Goal: Transaction & Acquisition: Purchase product/service

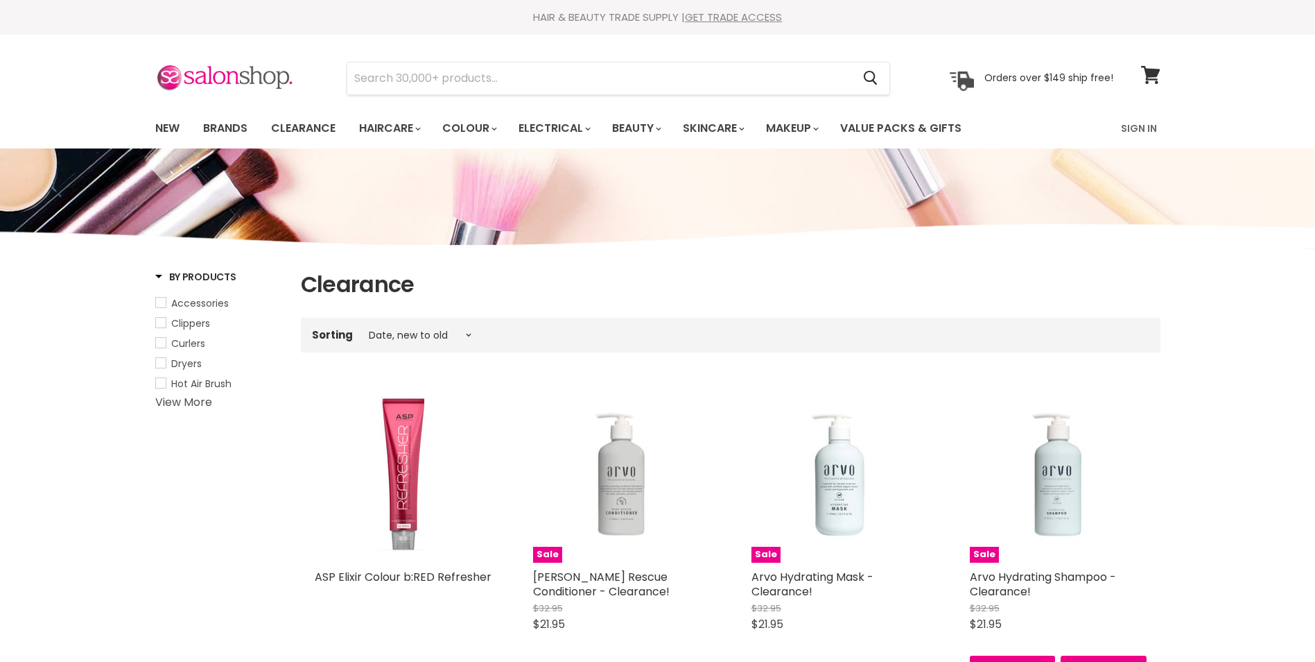
select select "created-descending"
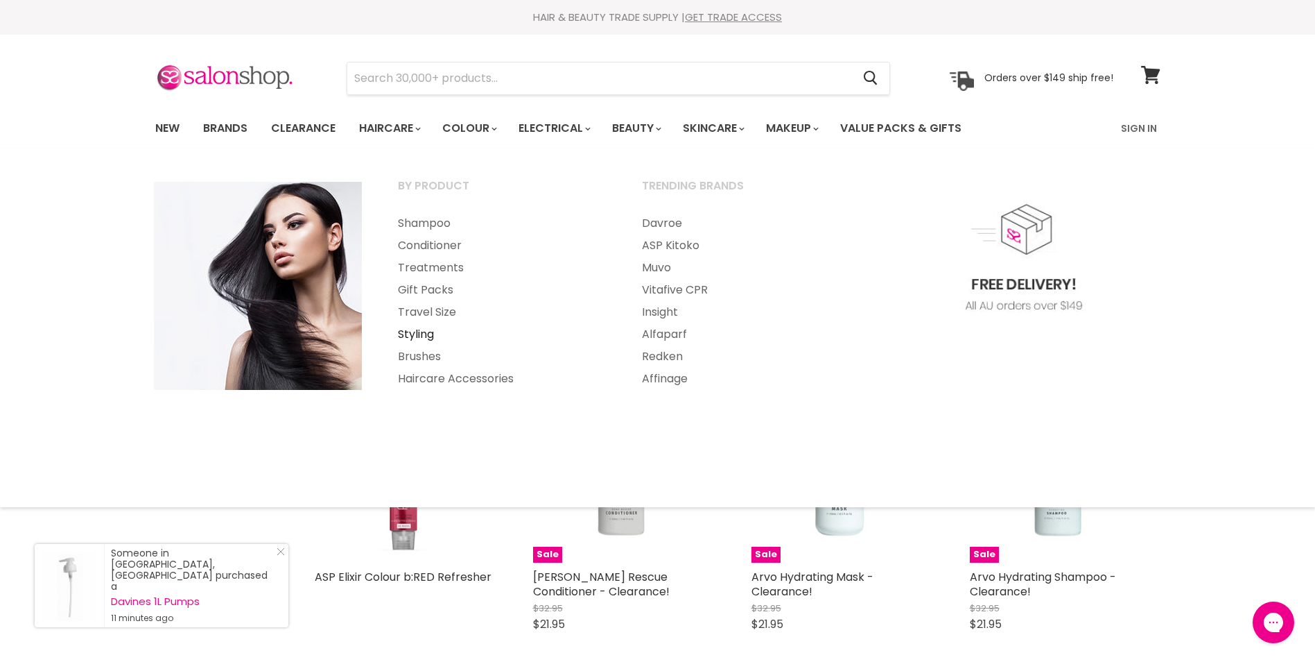
click at [411, 329] on link "Styling" at bounding box center [501, 334] width 241 height 22
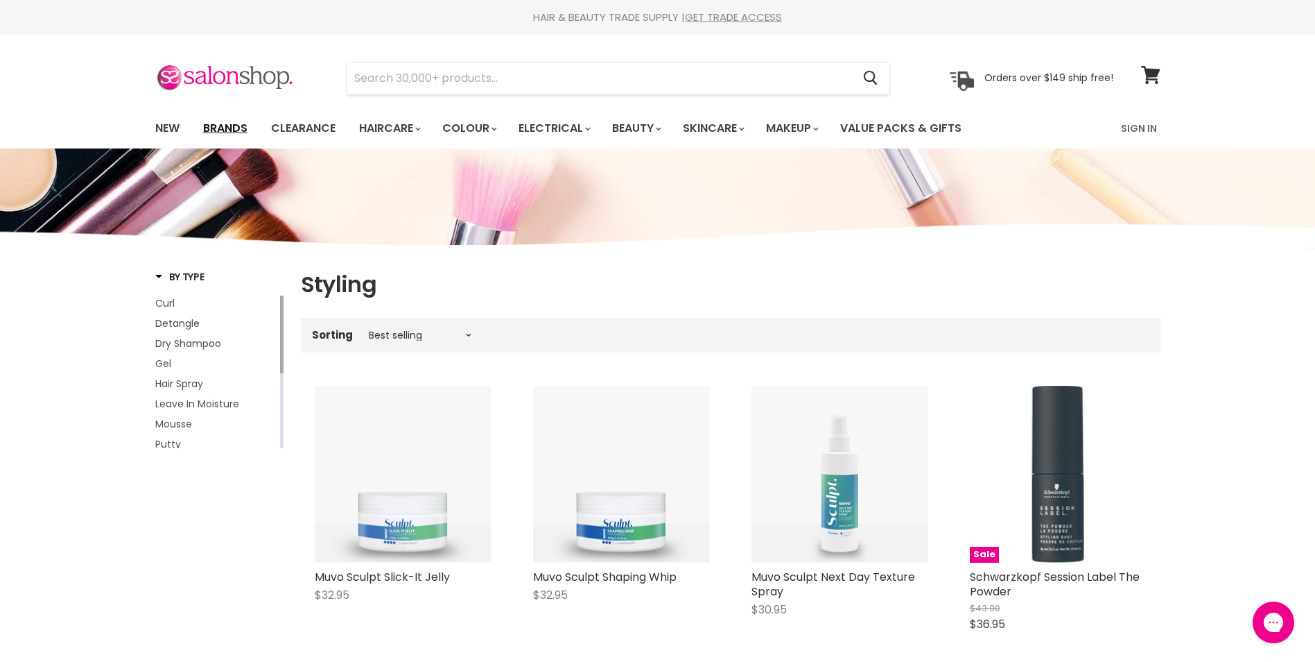
click at [219, 122] on link "Brands" at bounding box center [225, 128] width 65 height 29
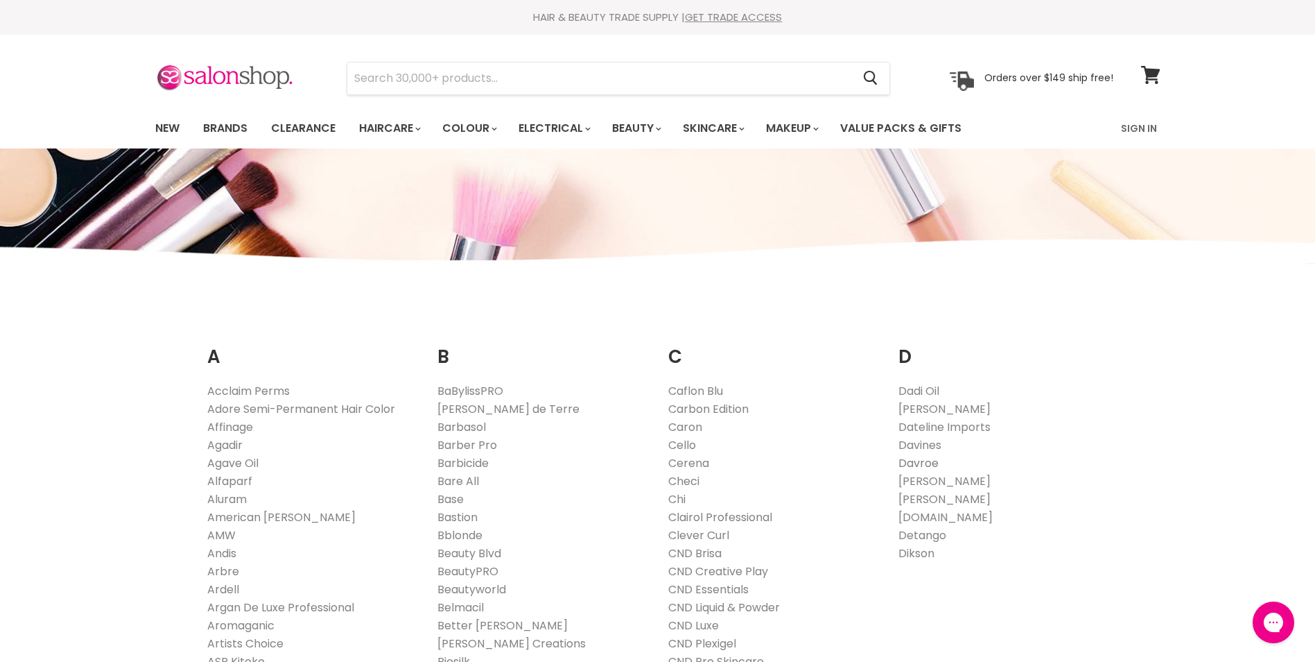
click at [910, 463] on link "Davroe" at bounding box center [919, 463] width 40 height 16
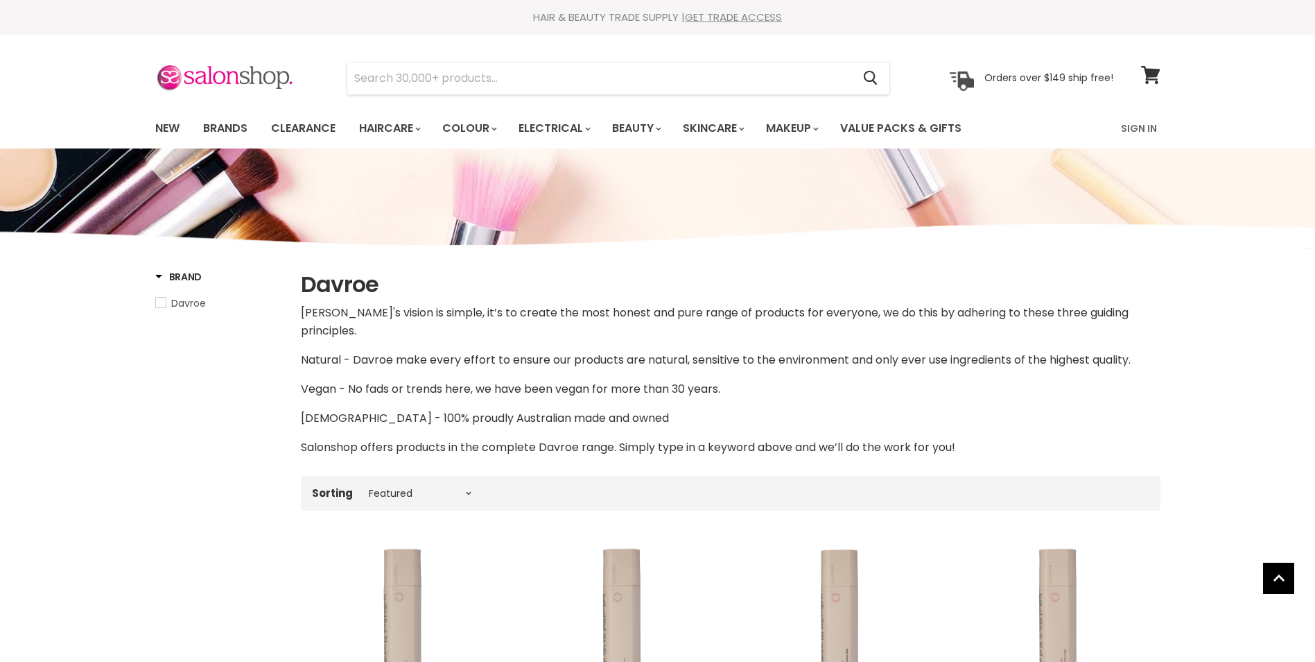
select select "manual"
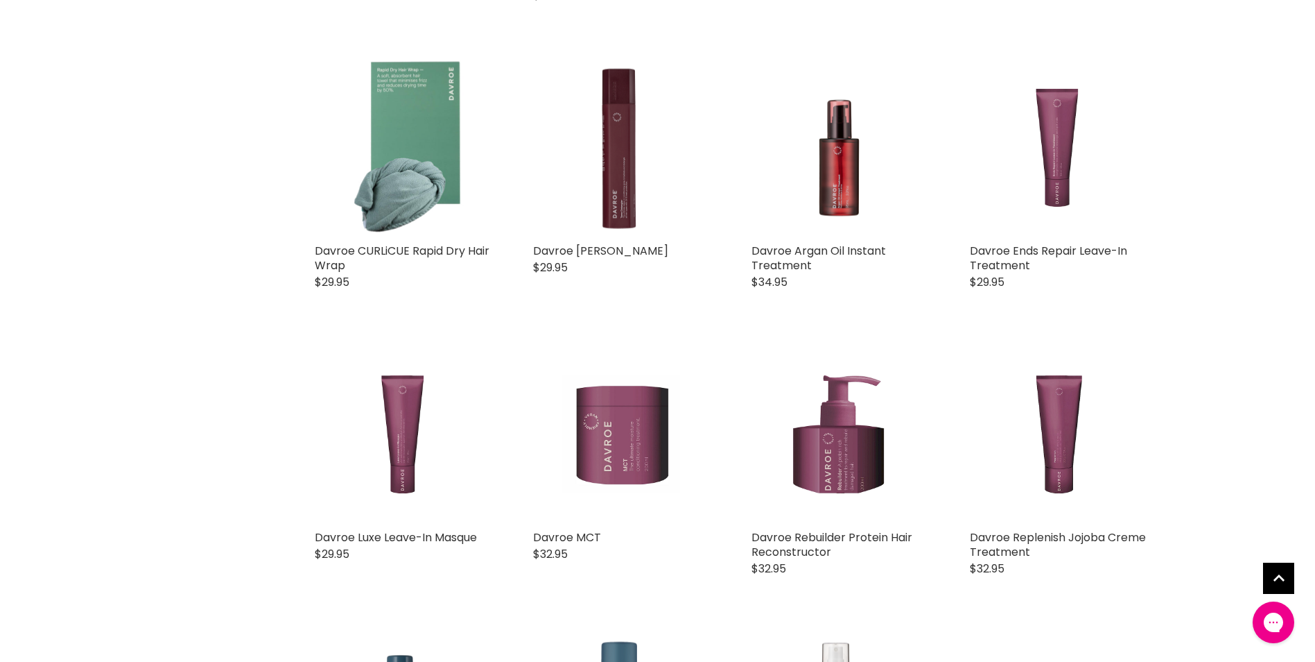
scroll to position [3143, 0]
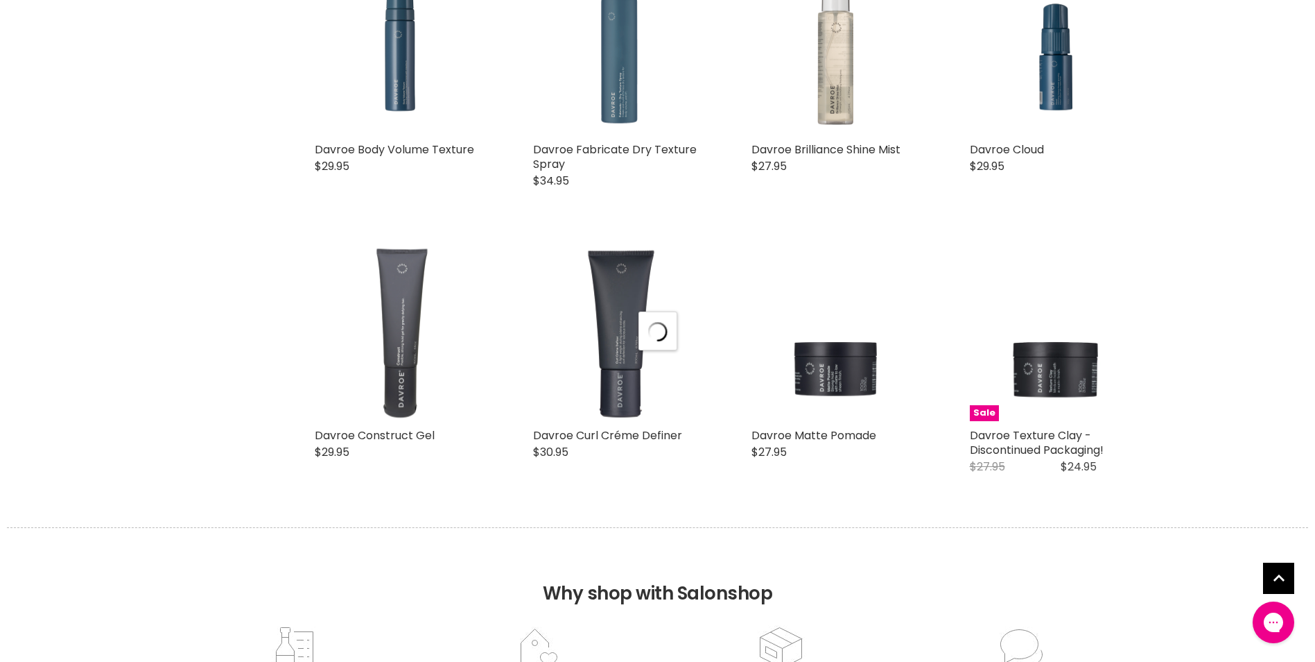
scroll to position [3514, 0]
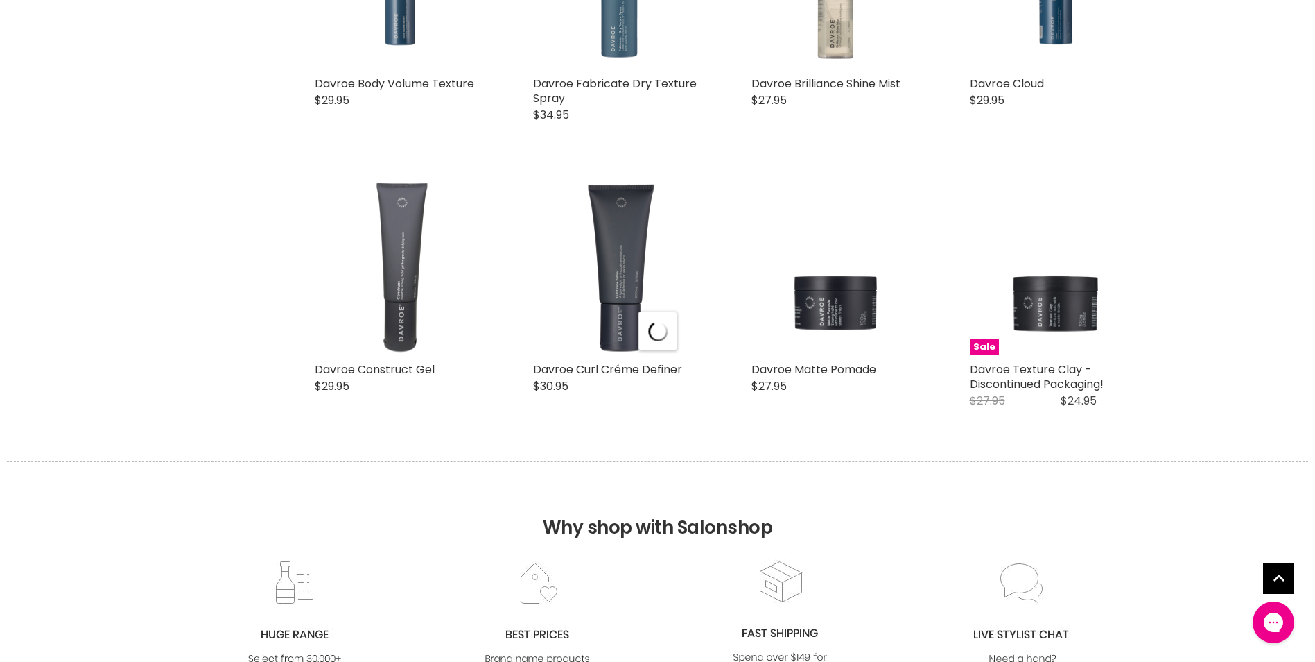
select select "manual"
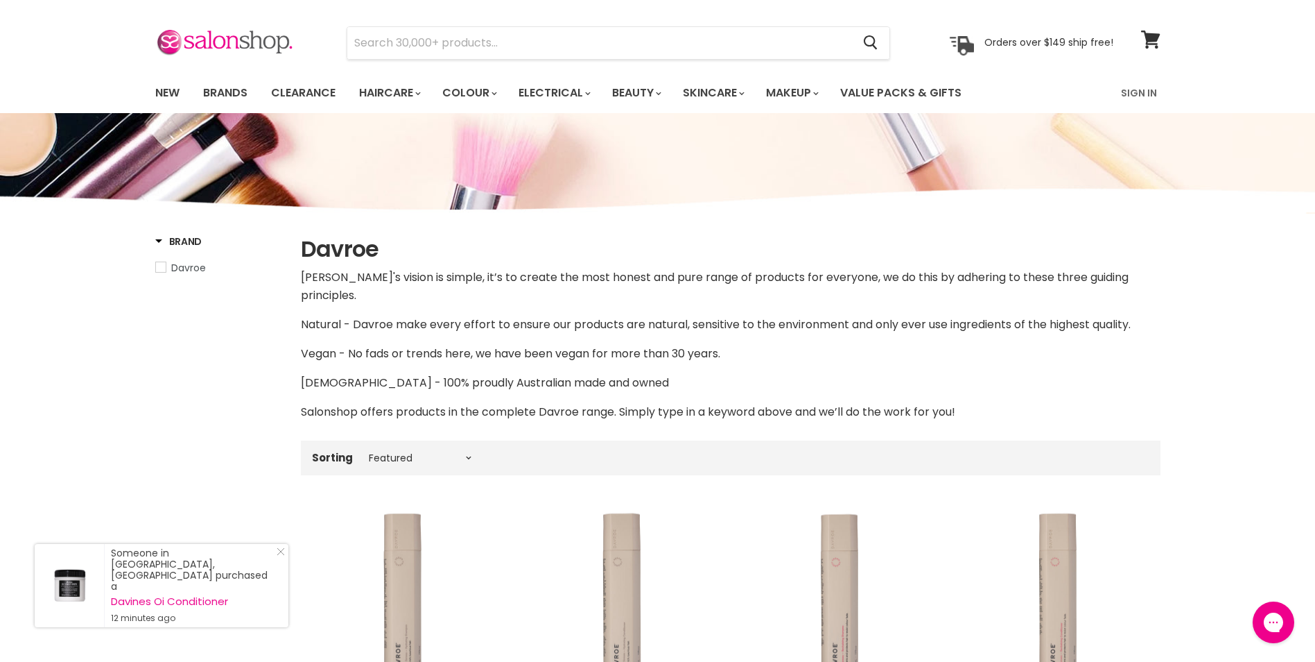
scroll to position [0, 0]
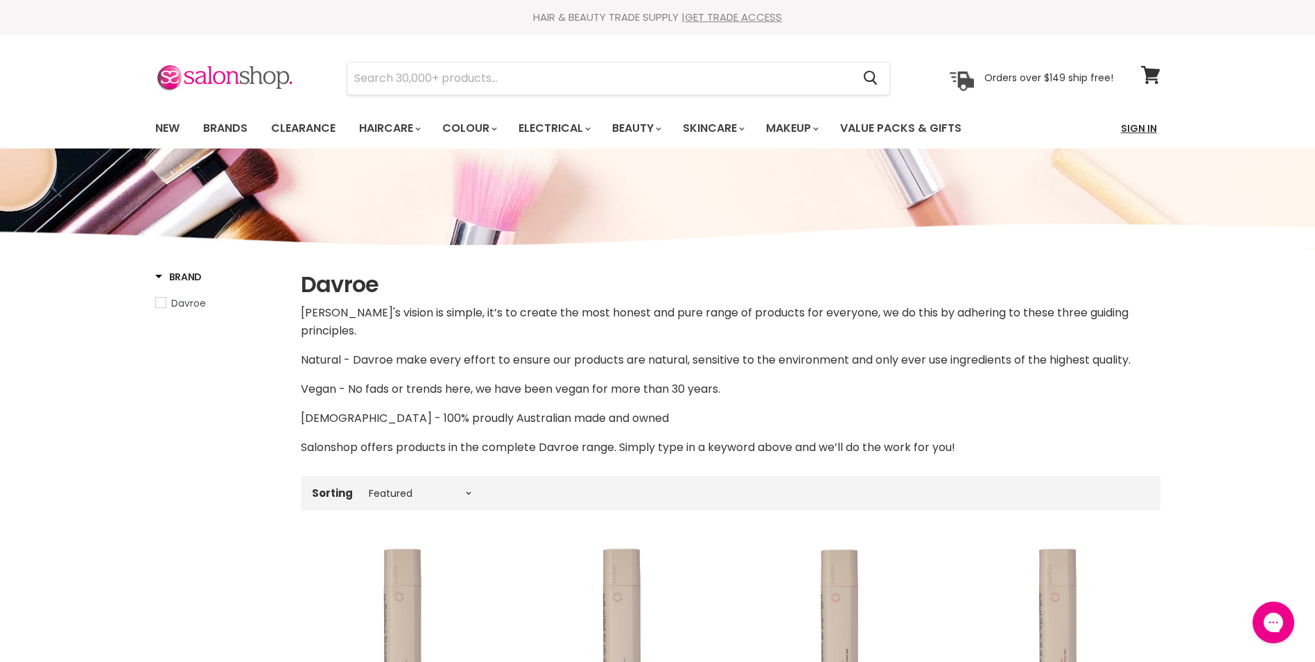
click at [1139, 128] on link "Sign In" at bounding box center [1139, 128] width 53 height 29
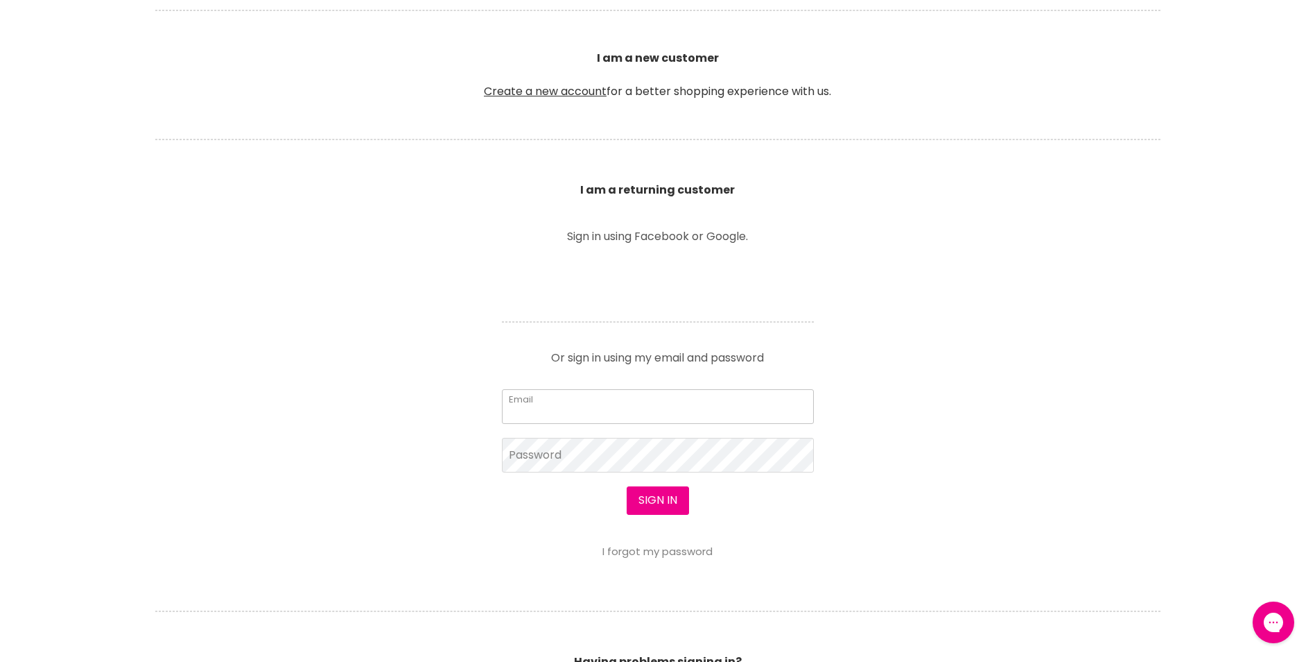
click at [529, 403] on input "Email" at bounding box center [658, 406] width 312 height 35
click at [594, 402] on input "Email" at bounding box center [658, 406] width 312 height 35
type input "buttle.sharon@abc.net.au"
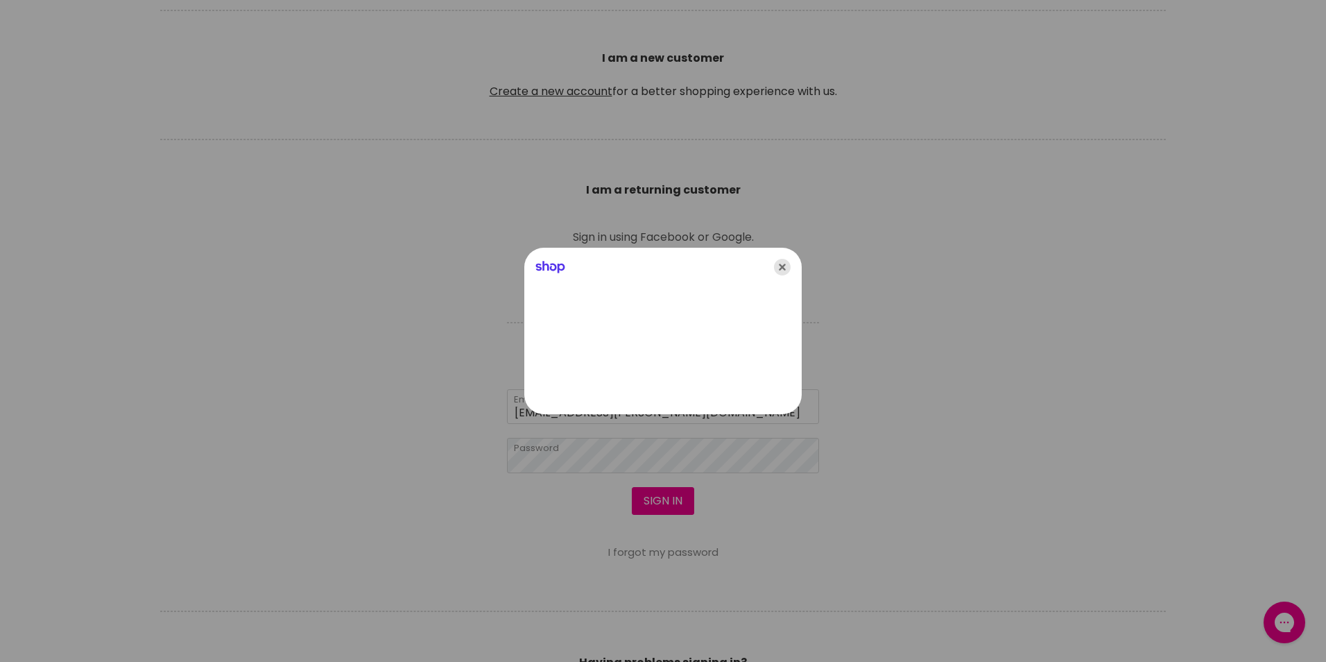
click at [782, 267] on icon "Close" at bounding box center [782, 267] width 17 height 17
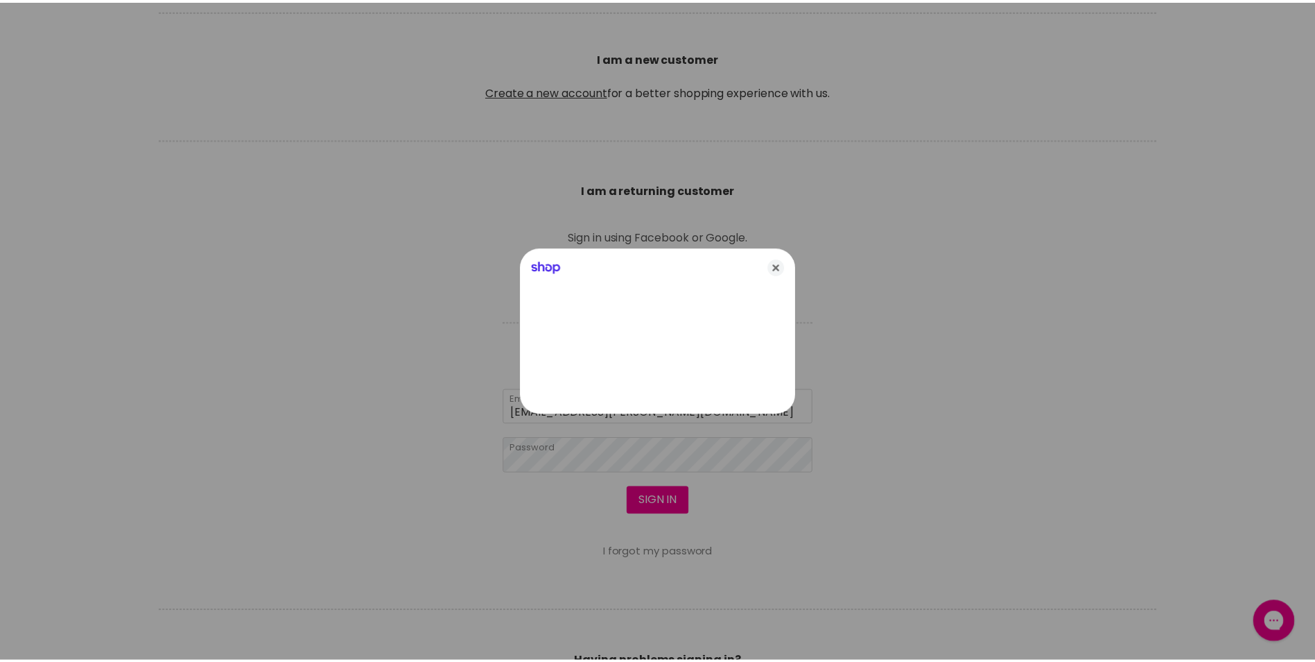
scroll to position [370, 0]
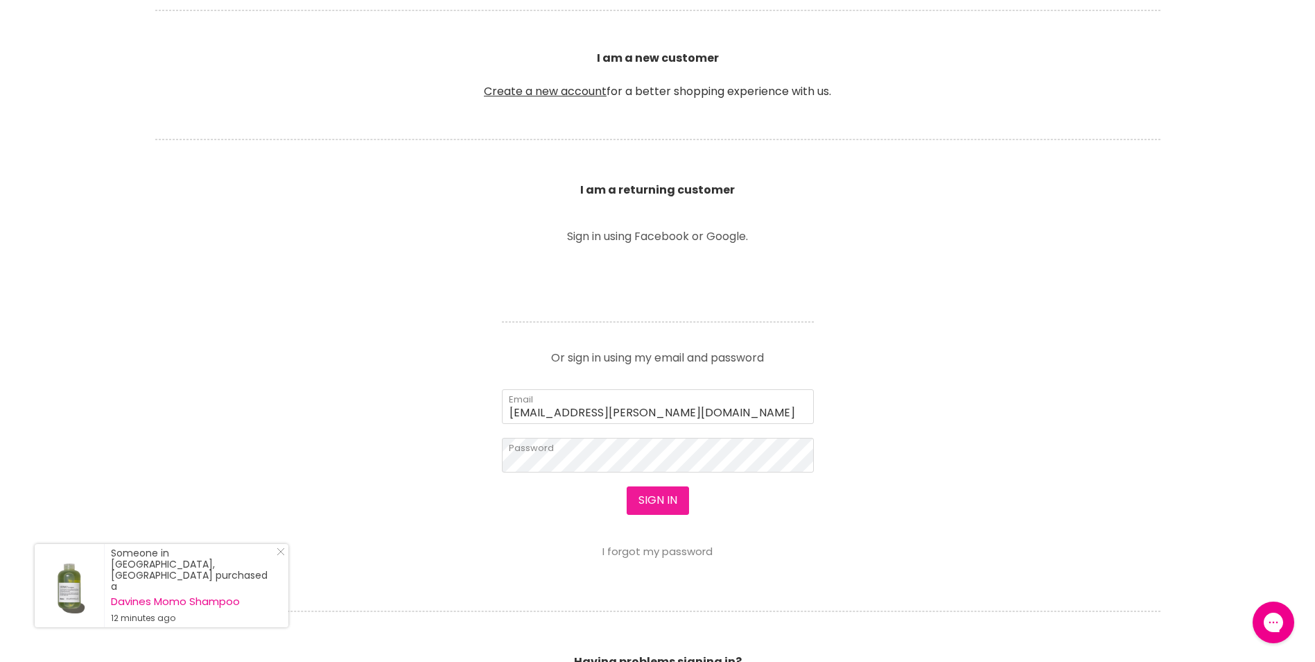
click at [657, 504] on button "Sign in" at bounding box center [658, 500] width 62 height 28
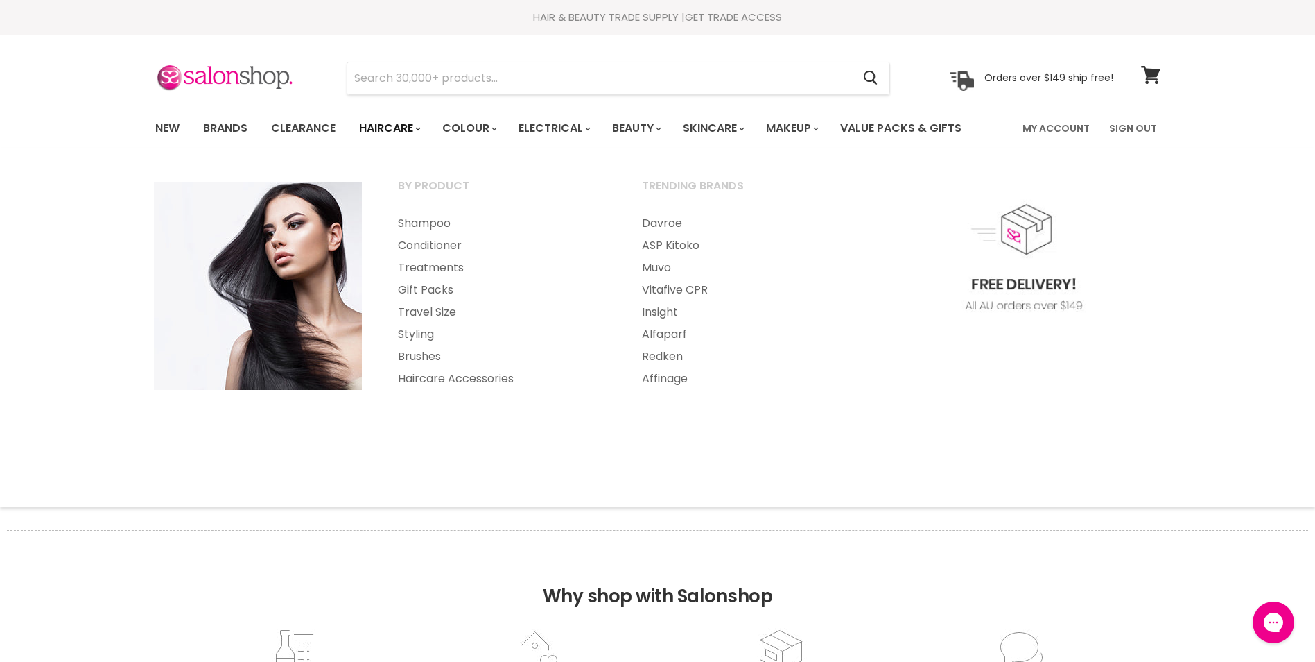
click at [395, 126] on link "Haircare" at bounding box center [389, 128] width 80 height 29
click at [672, 221] on link "Davroe" at bounding box center [745, 223] width 241 height 22
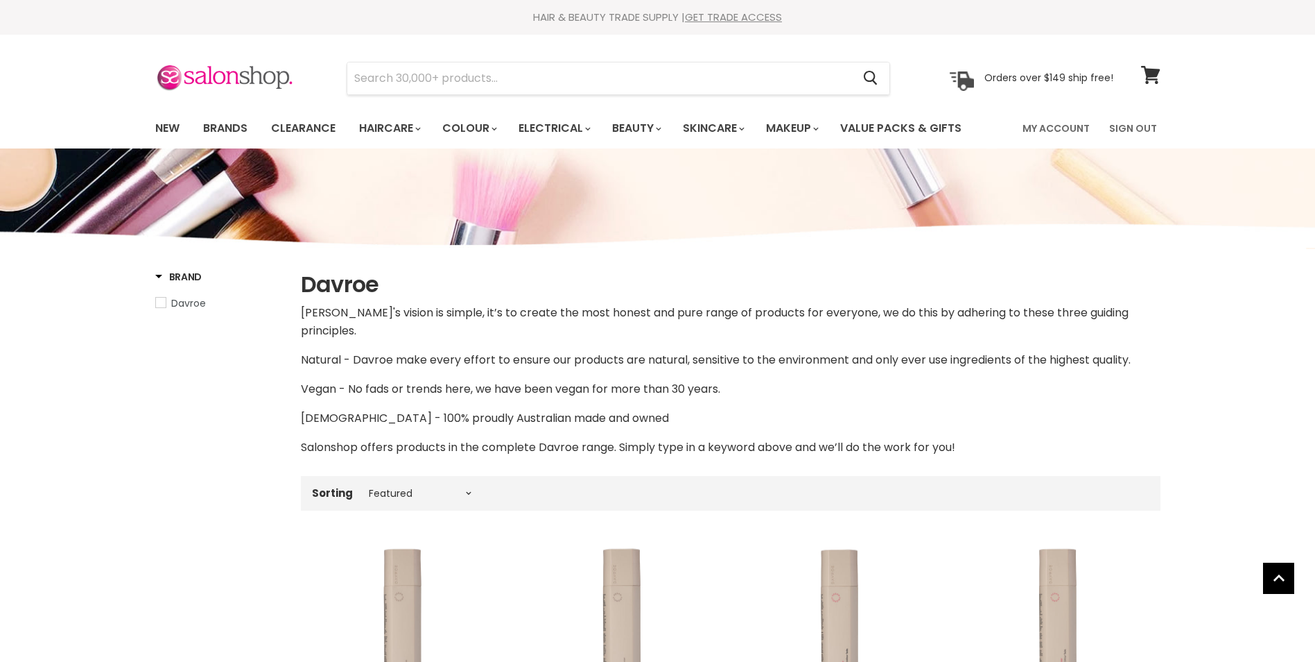
select select "manual"
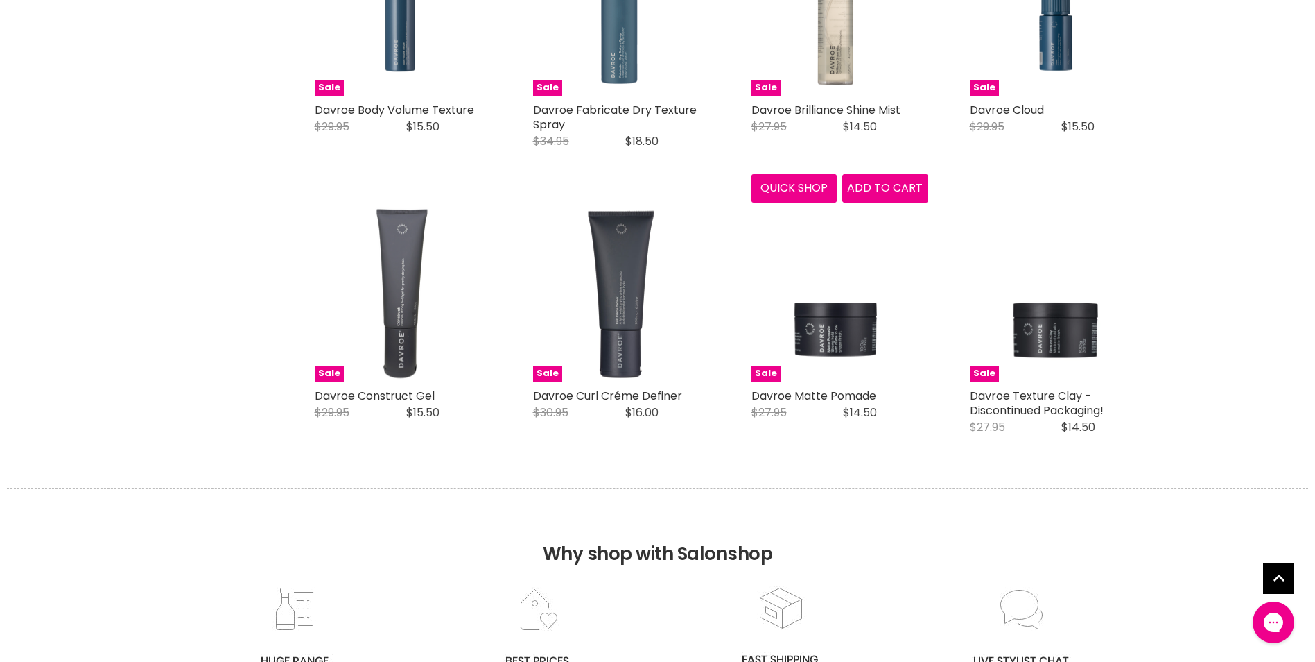
scroll to position [3514, 0]
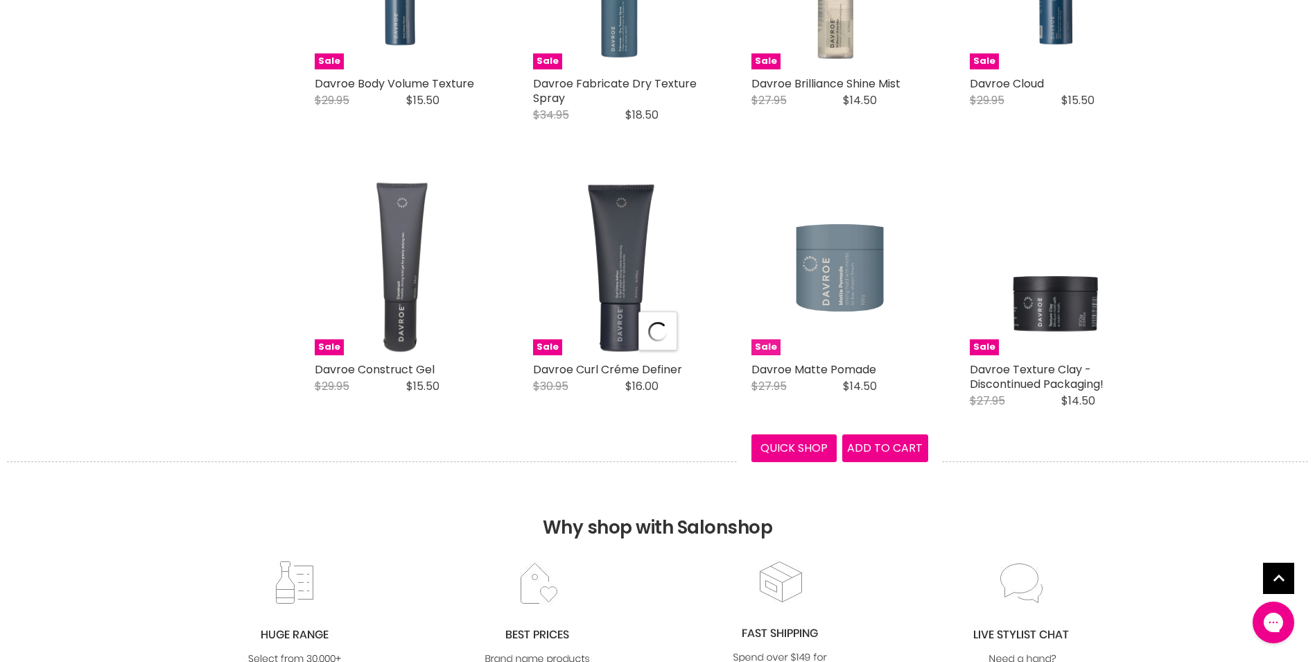
select select "manual"
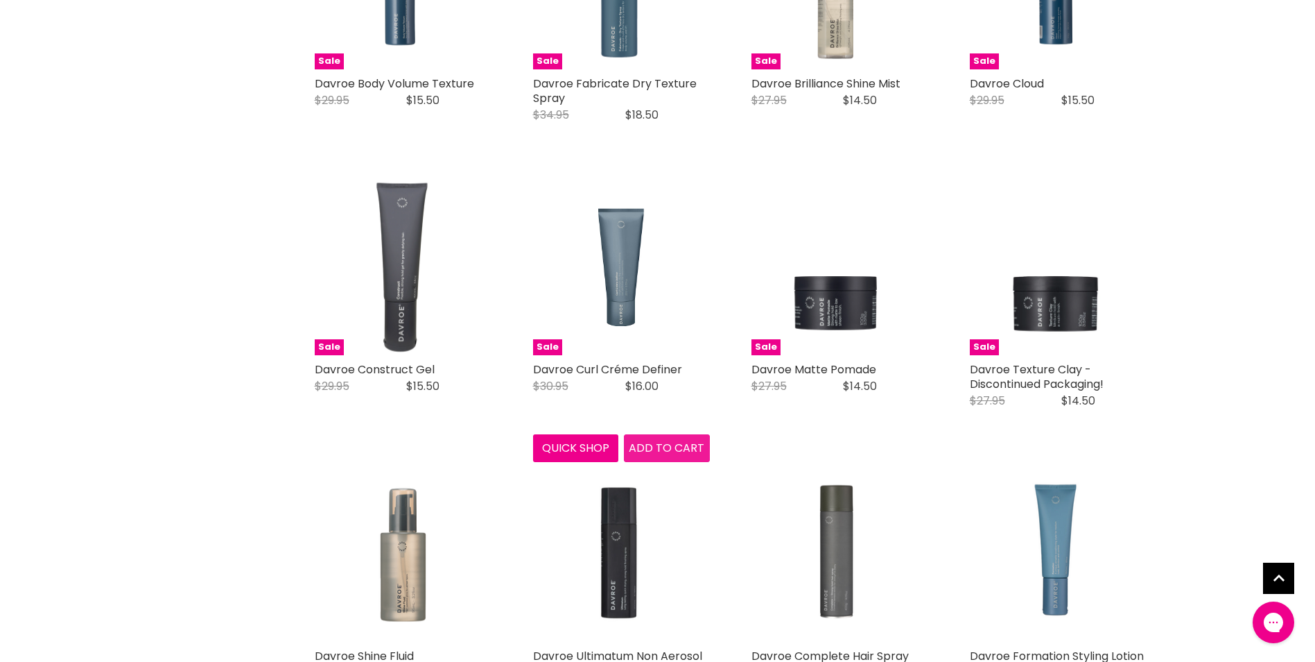
click at [682, 440] on span "Add to cart" at bounding box center [667, 448] width 76 height 16
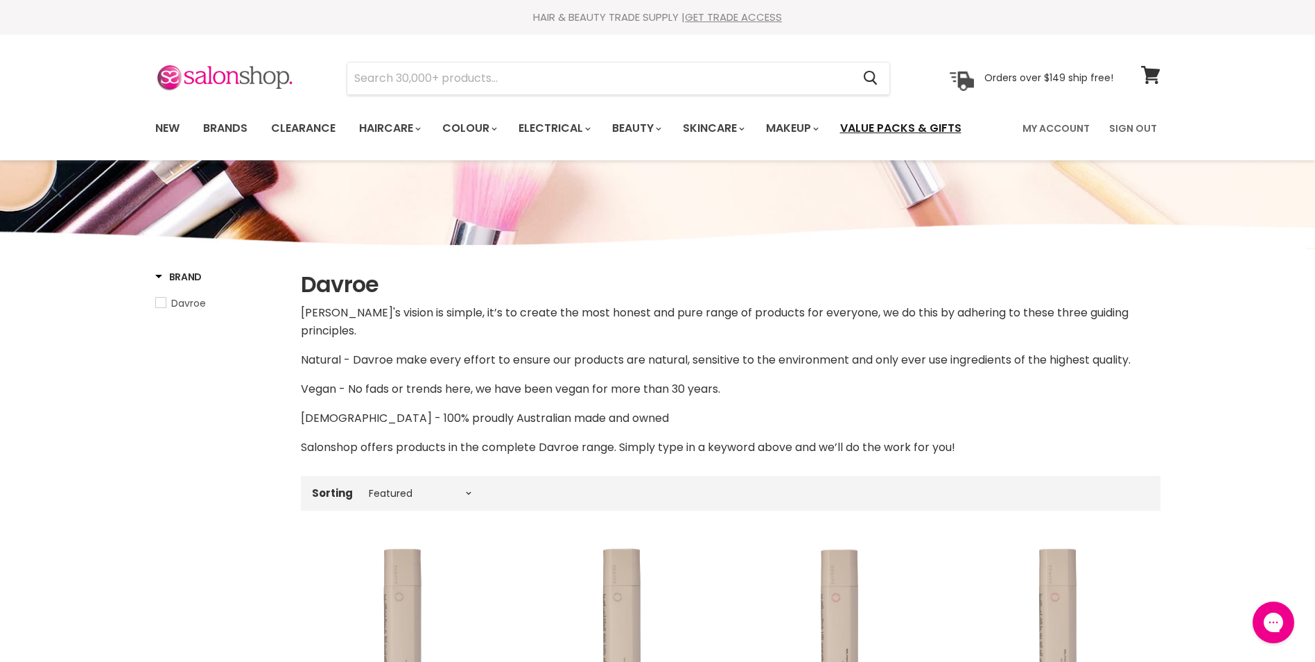
click at [900, 123] on link "Value Packs & Gifts" at bounding box center [901, 128] width 142 height 29
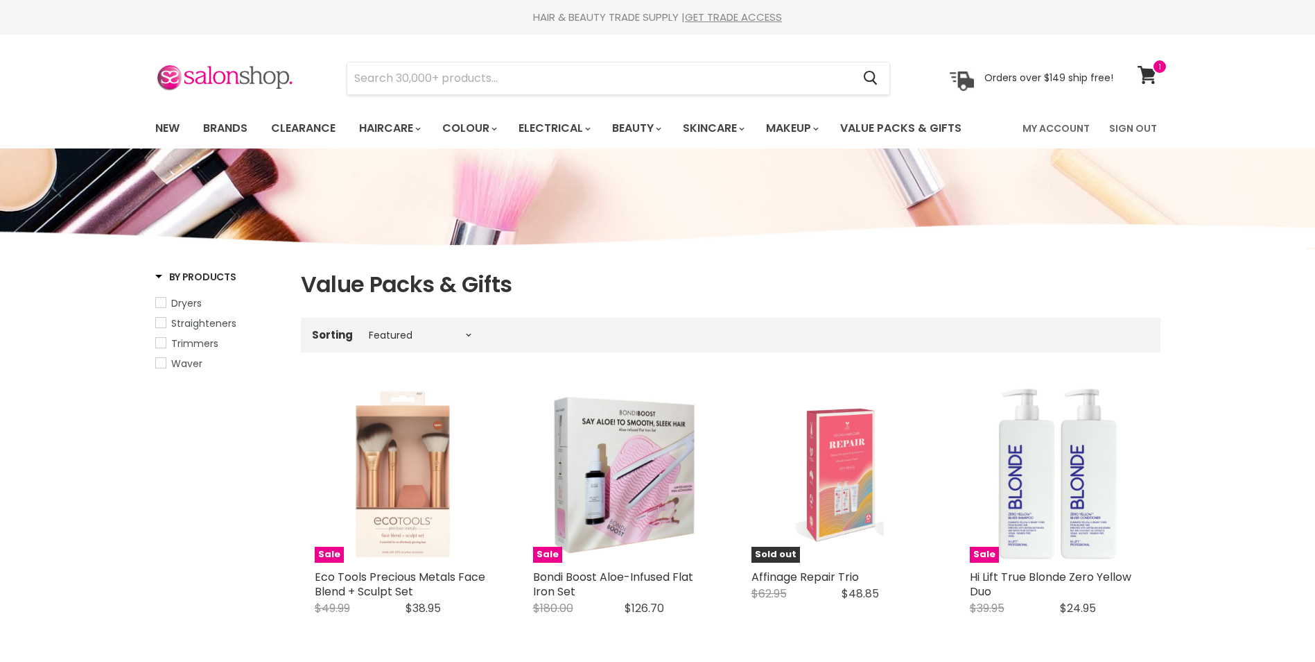
select select "manual"
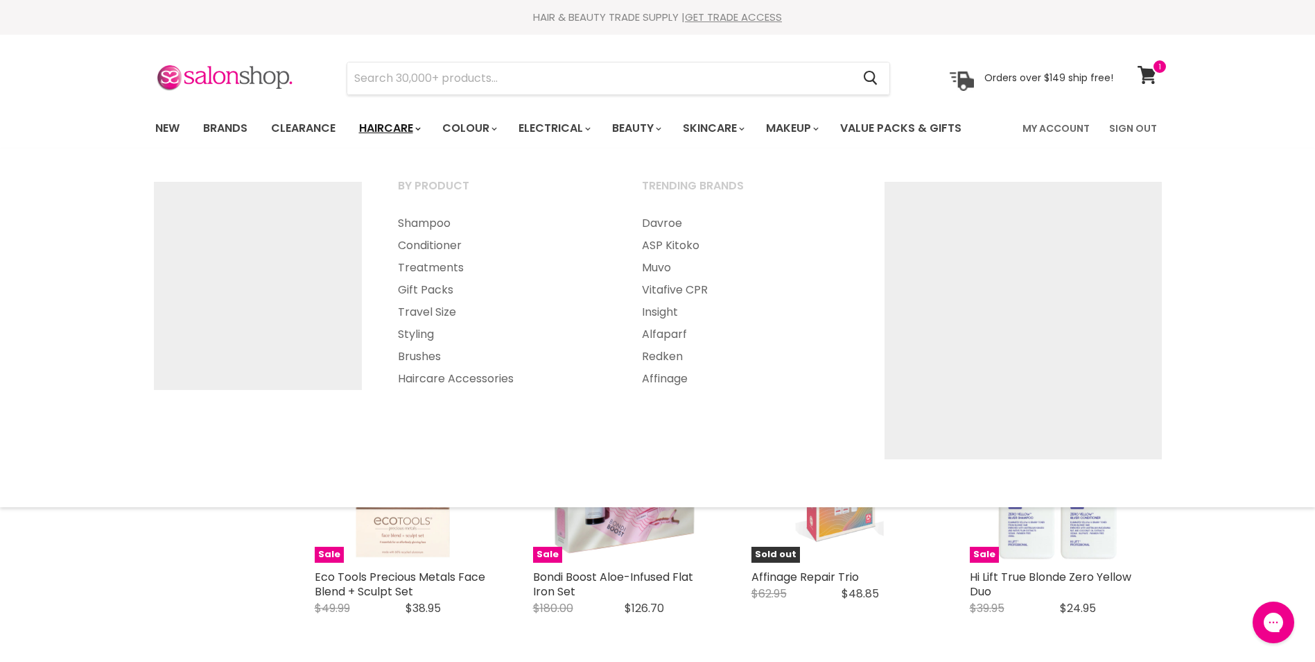
click at [388, 125] on link "Haircare" at bounding box center [389, 128] width 80 height 29
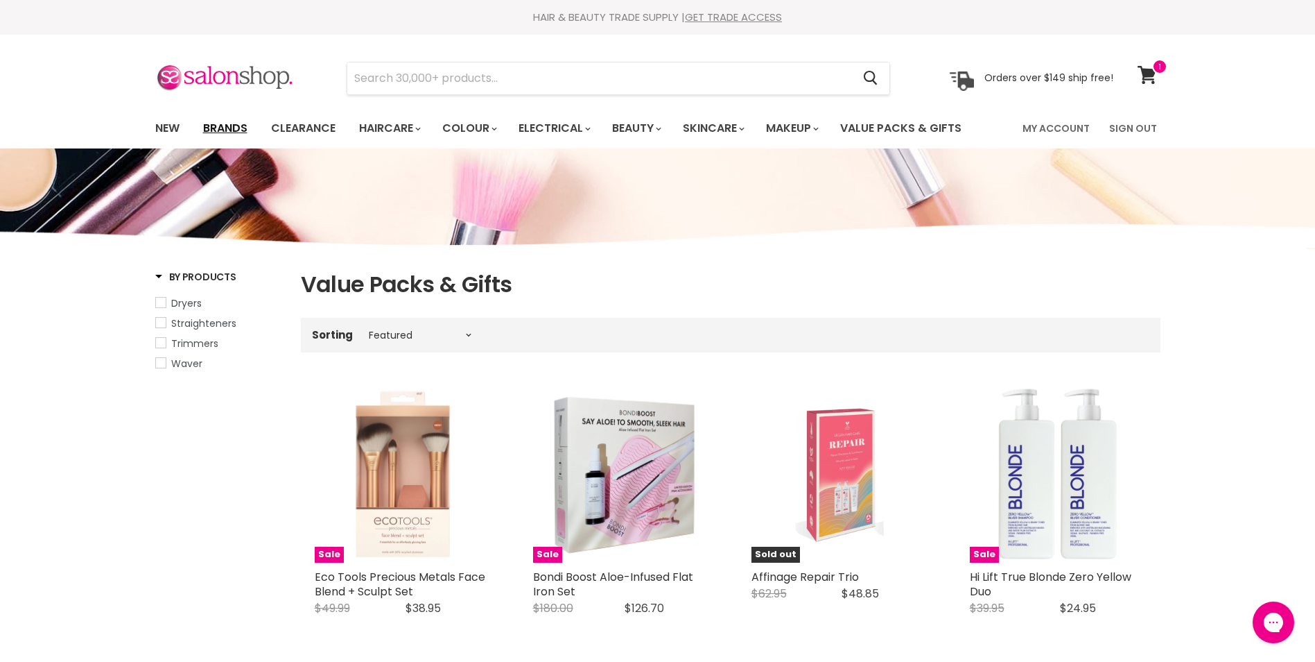
click at [226, 130] on link "Brands" at bounding box center [225, 128] width 65 height 29
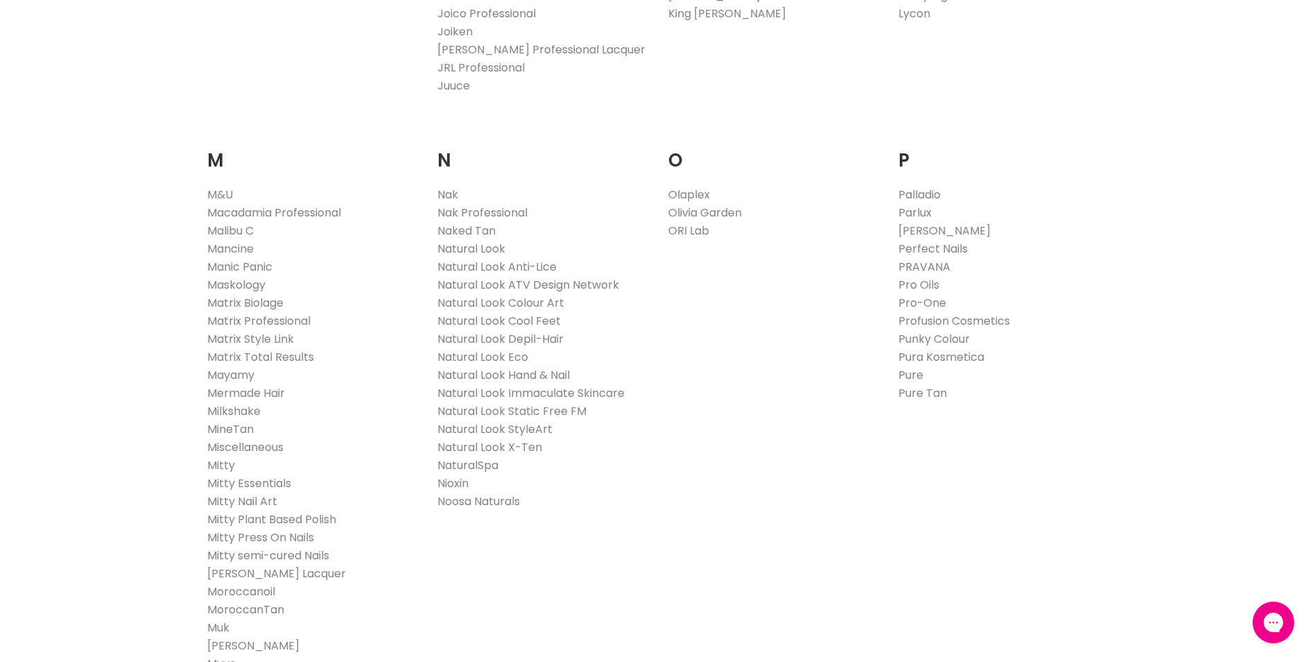
scroll to position [1664, 0]
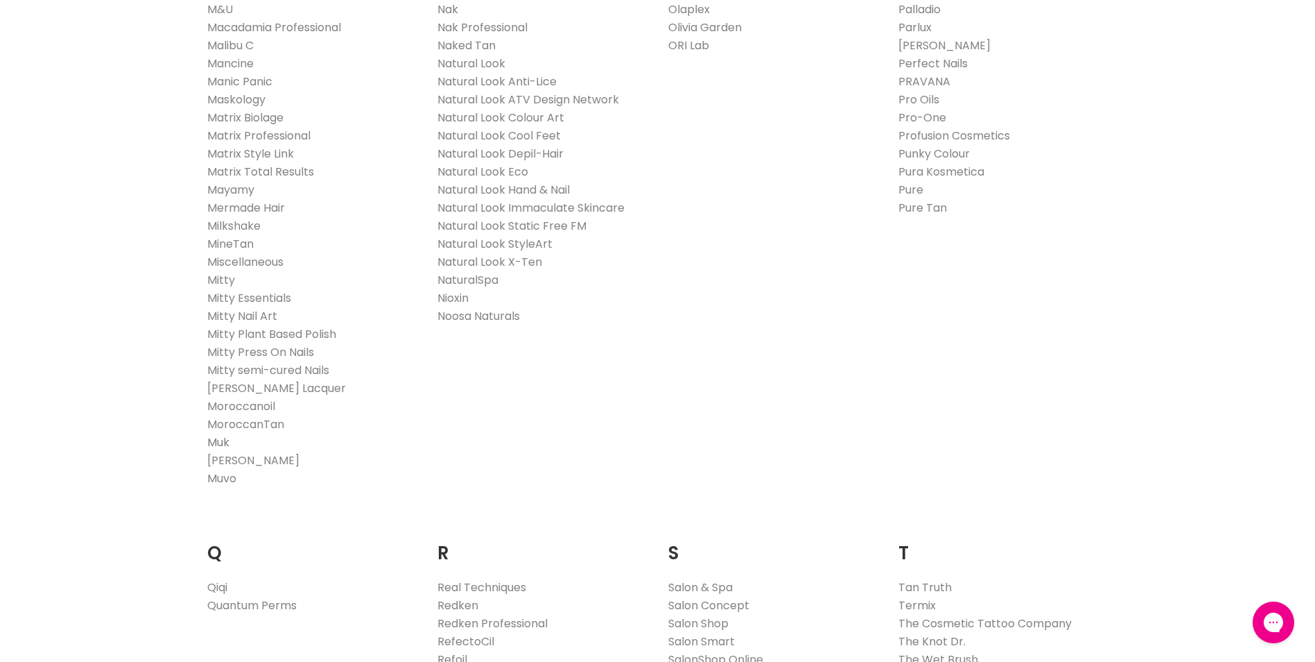
click at [221, 438] on link "Muk" at bounding box center [218, 442] width 22 height 16
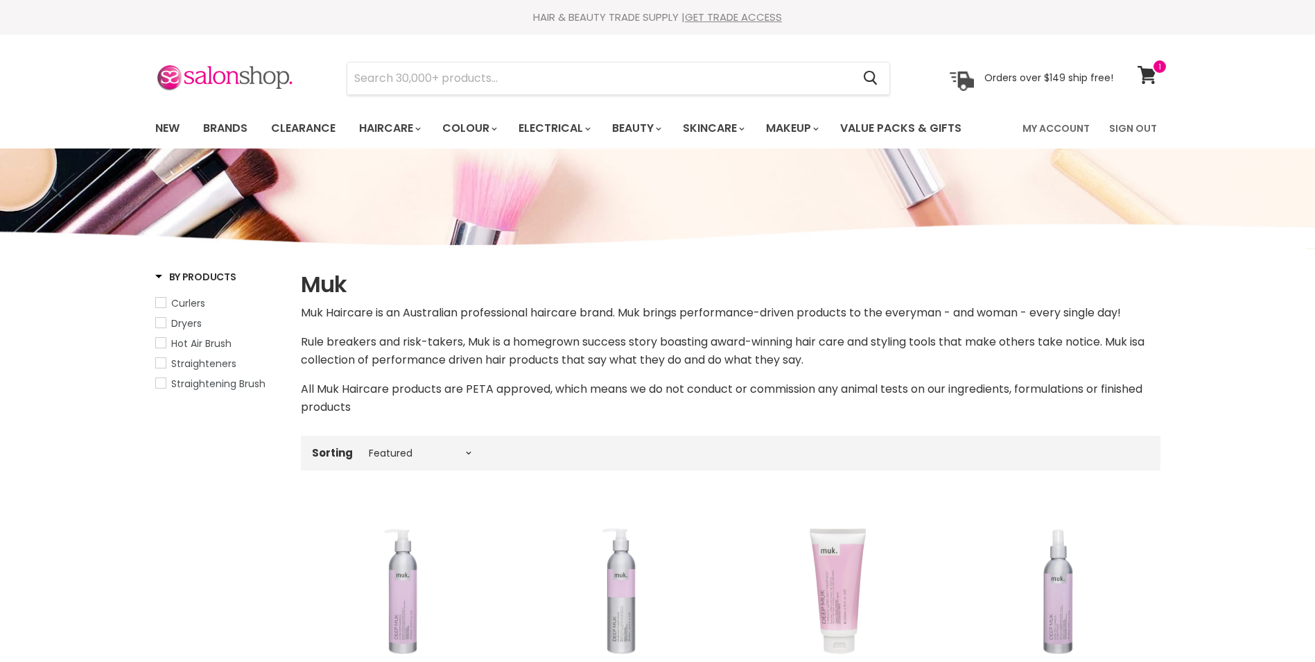
select select "manual"
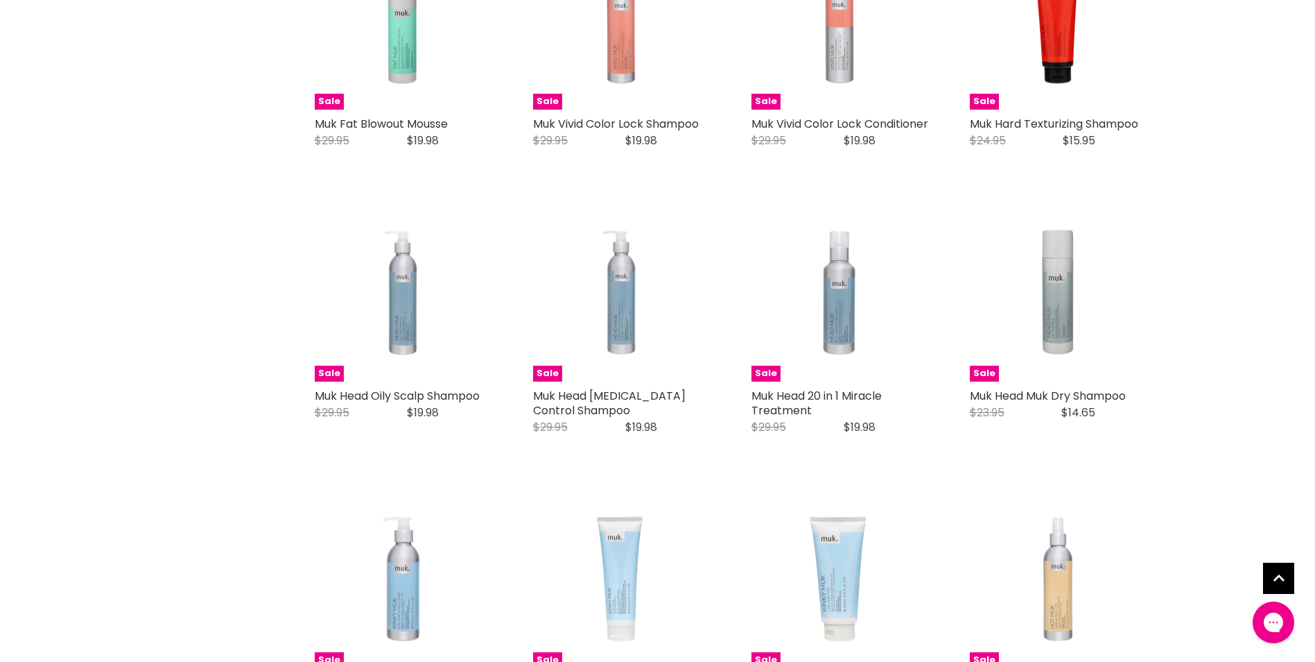
scroll to position [1479, 0]
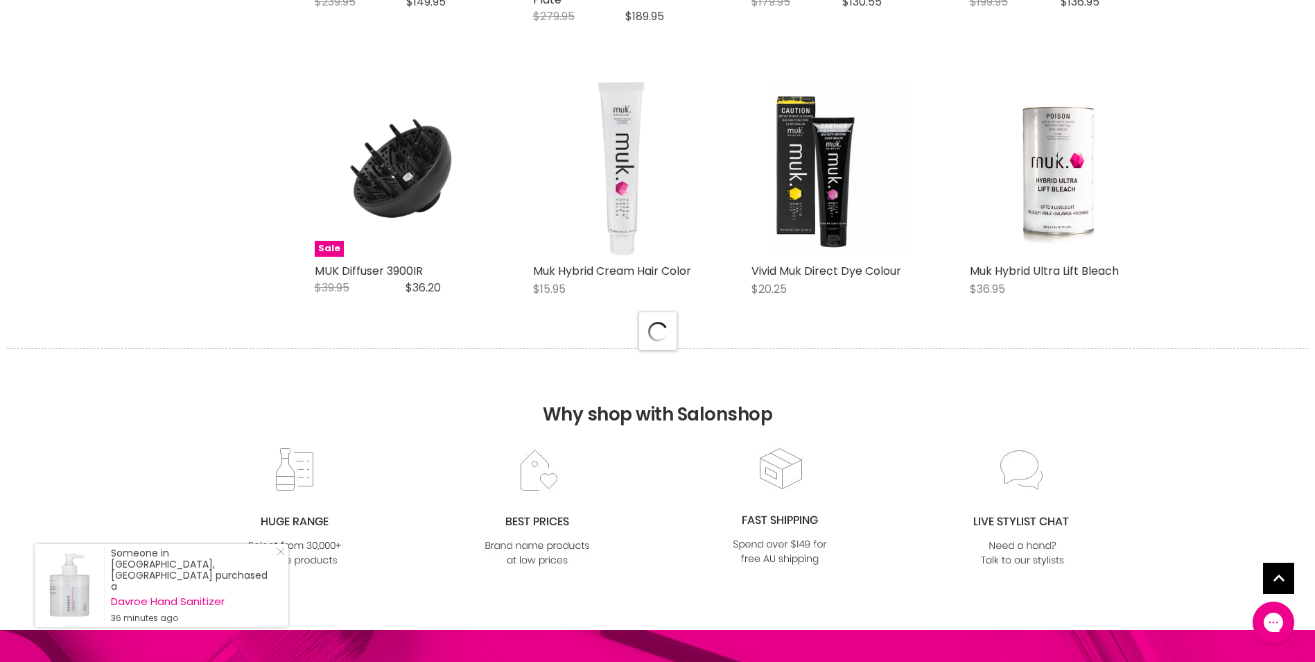
select select "manual"
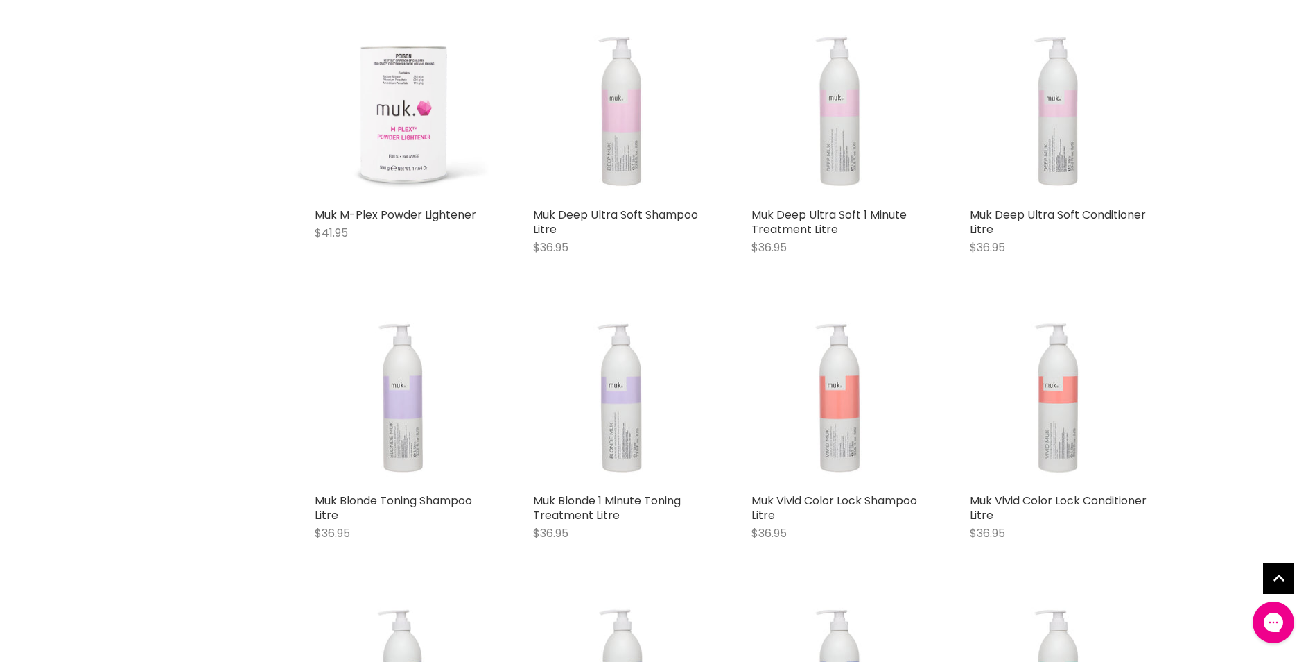
scroll to position [4993, 0]
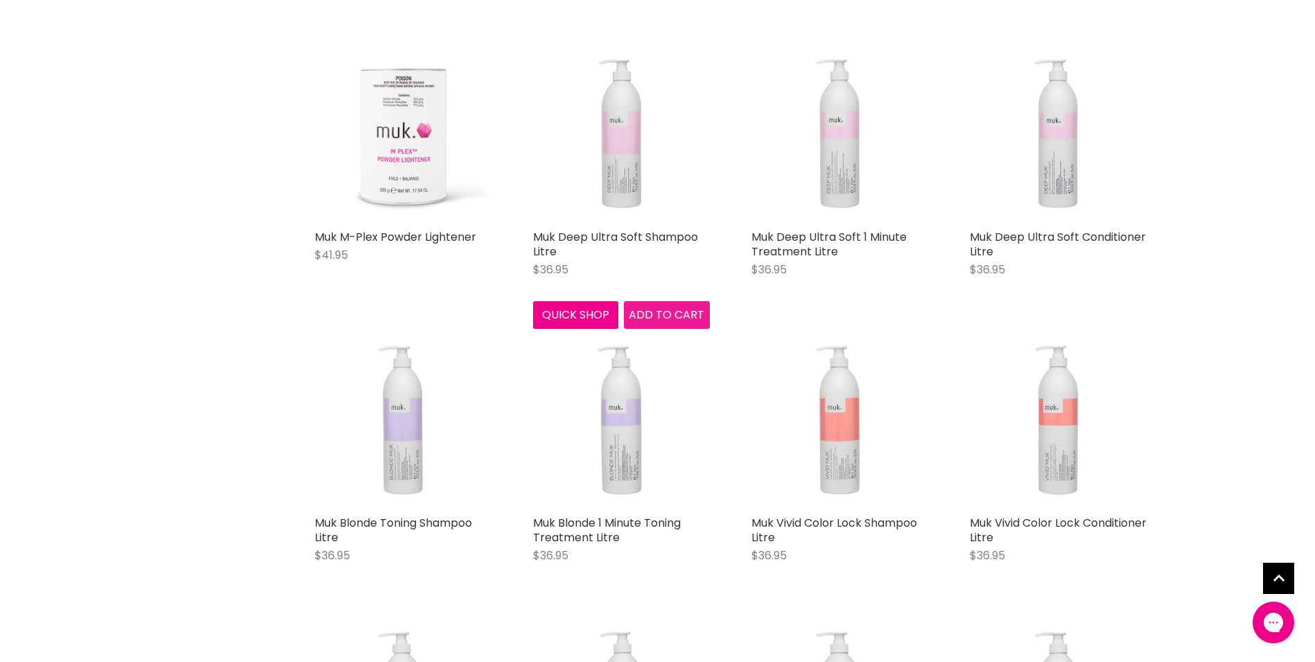
click at [684, 301] on button "Add to cart" at bounding box center [667, 315] width 86 height 28
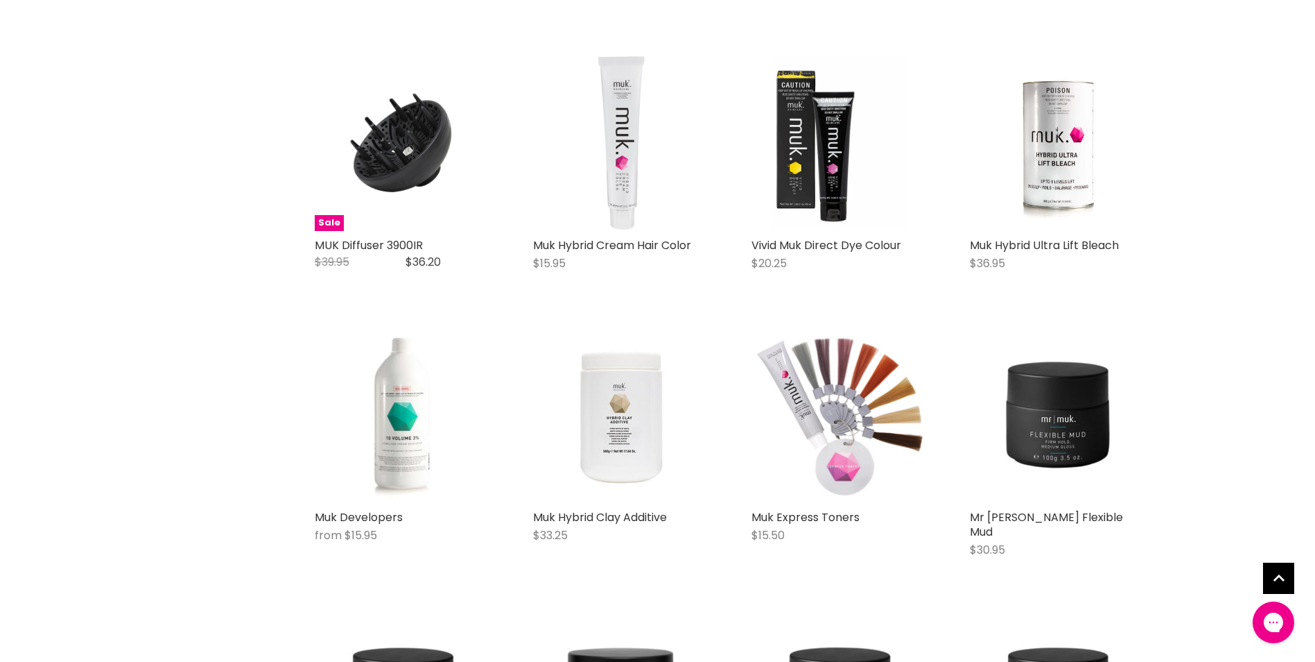
scroll to position [3514, 0]
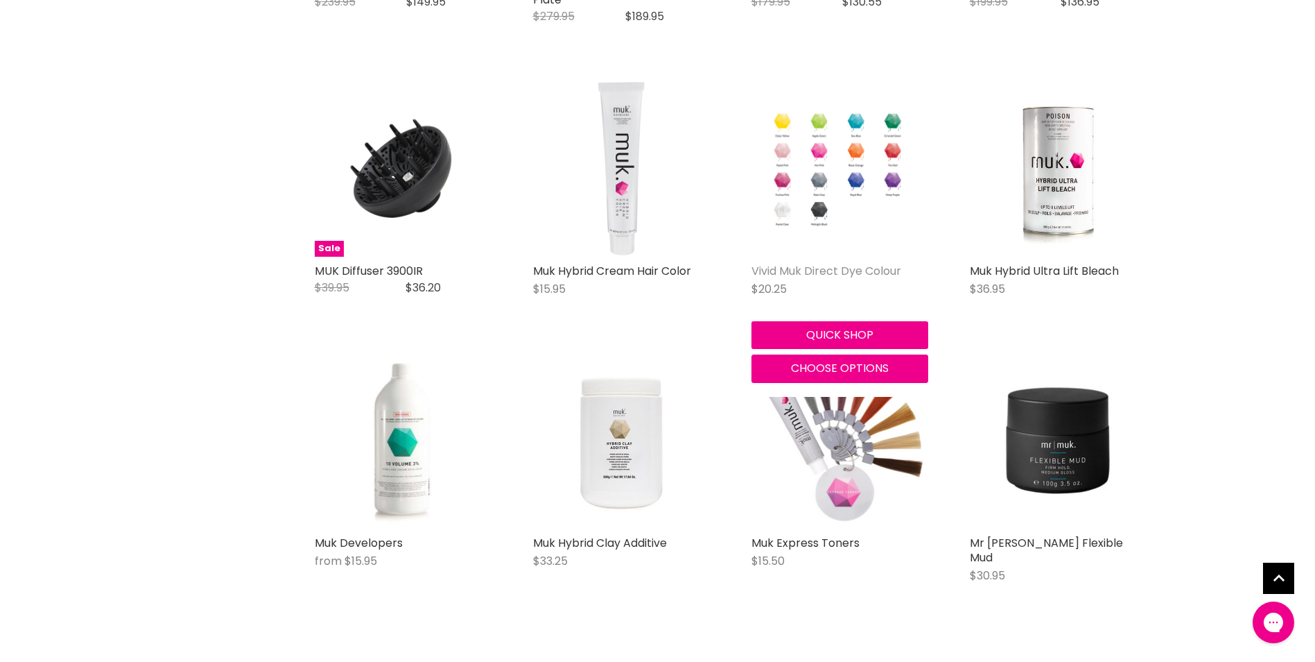
click at [826, 279] on link "Vivid Muk Direct Dye Colour" at bounding box center [827, 271] width 150 height 16
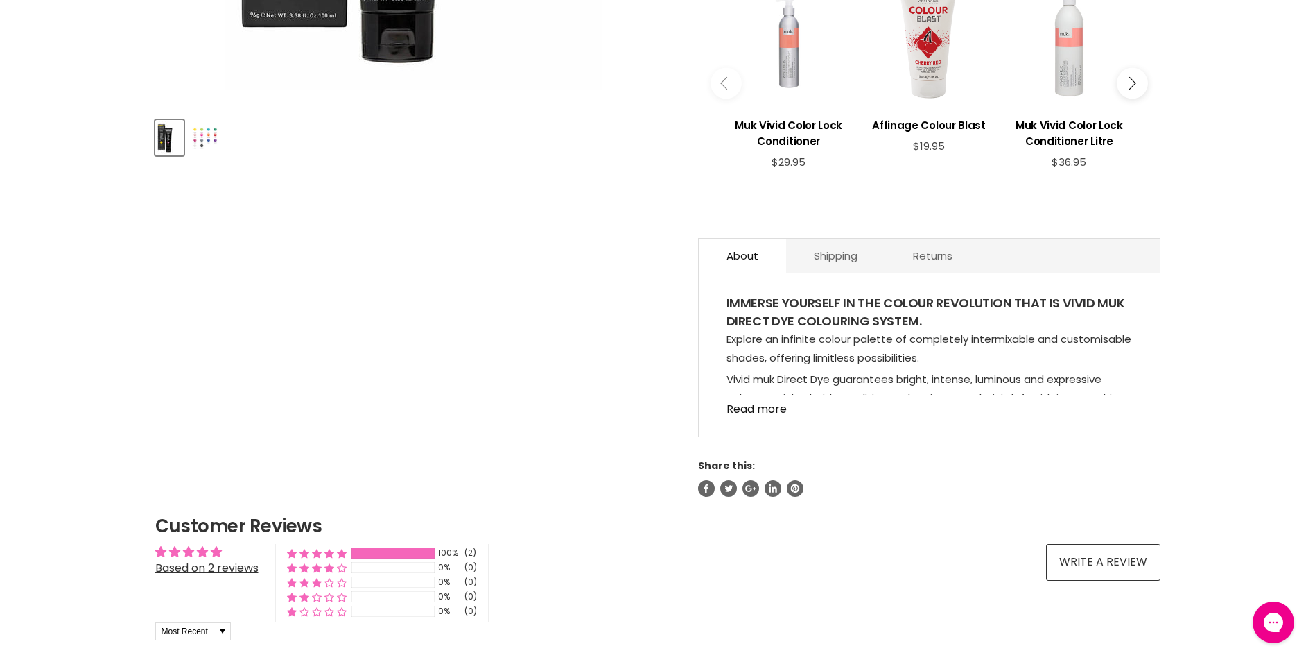
scroll to position [555, 0]
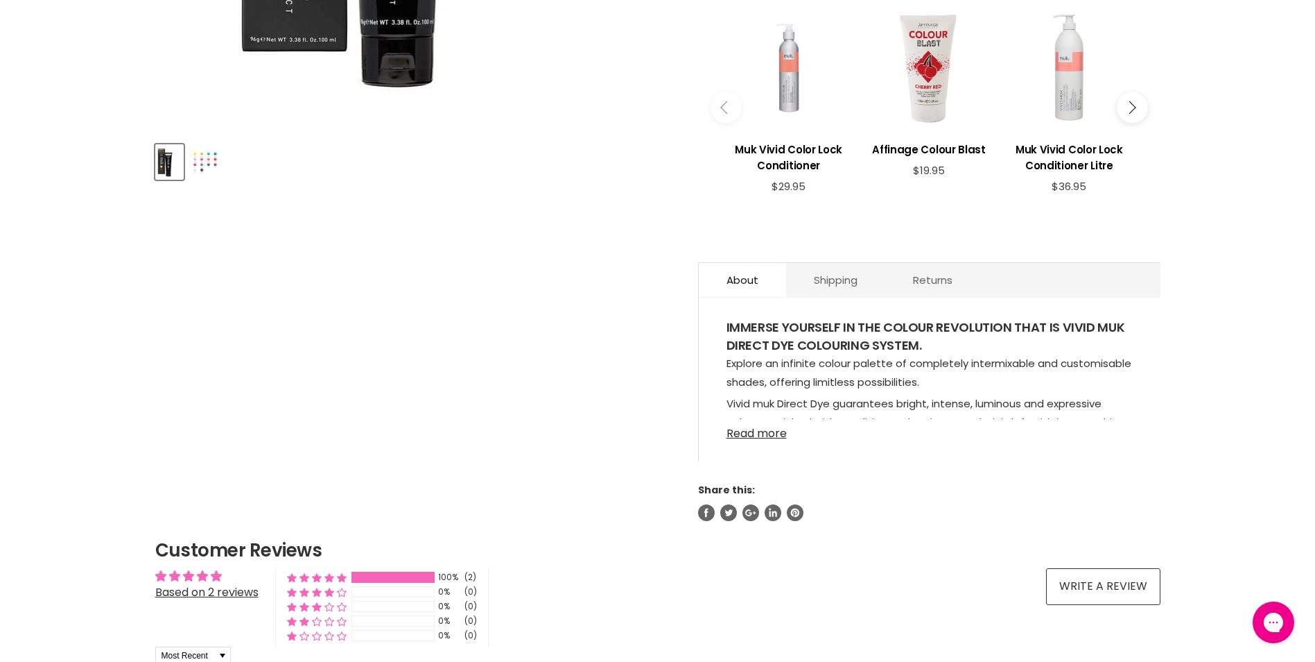
click at [759, 436] on link "Read more" at bounding box center [930, 429] width 406 height 21
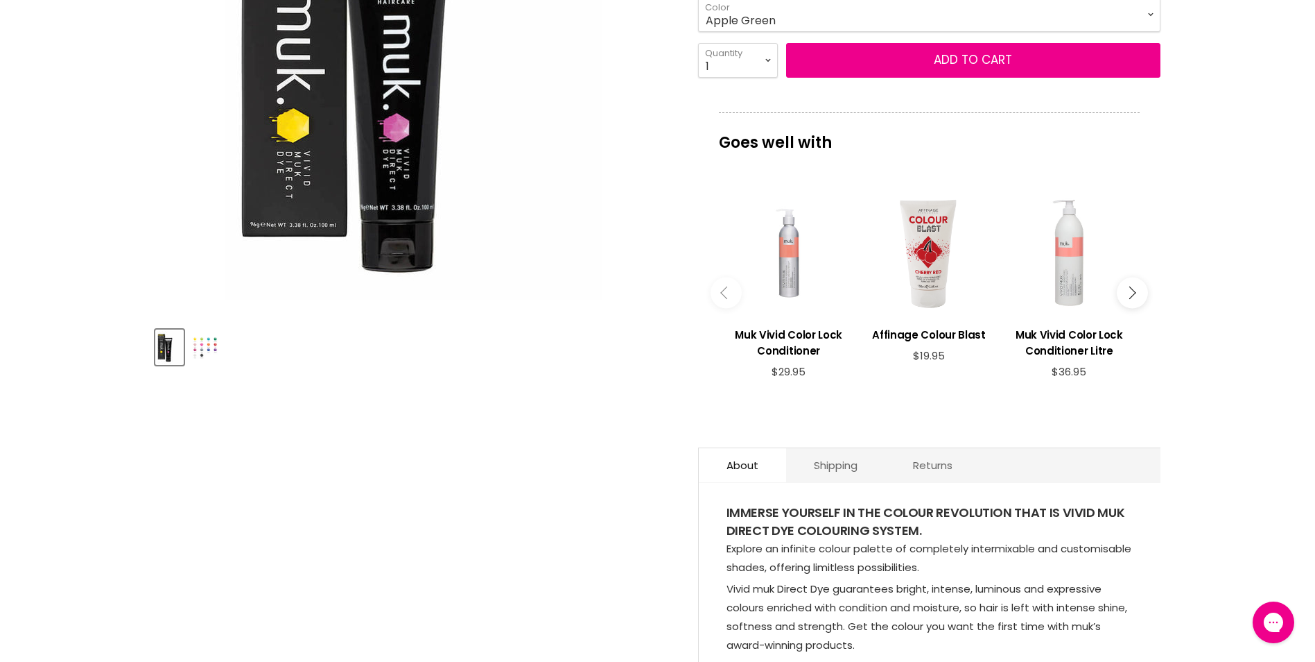
scroll to position [0, 0]
